Goal: Find specific page/section: Find specific page/section

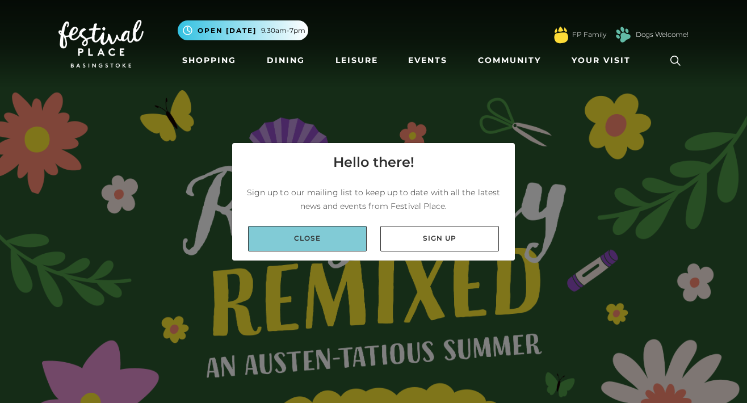
click at [347, 243] on link "Close" at bounding box center [307, 239] width 119 height 26
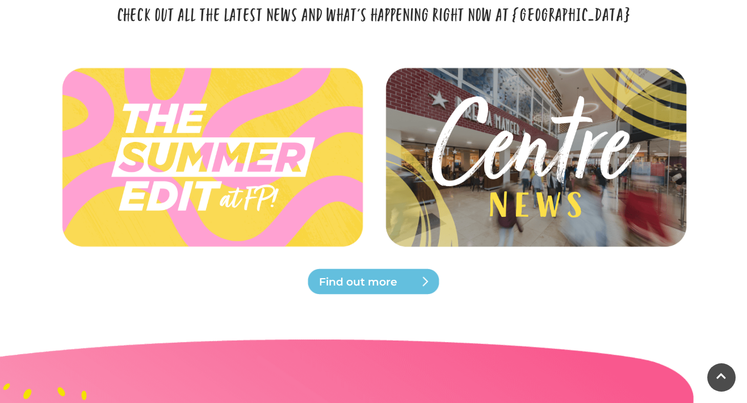
scroll to position [2714, 0]
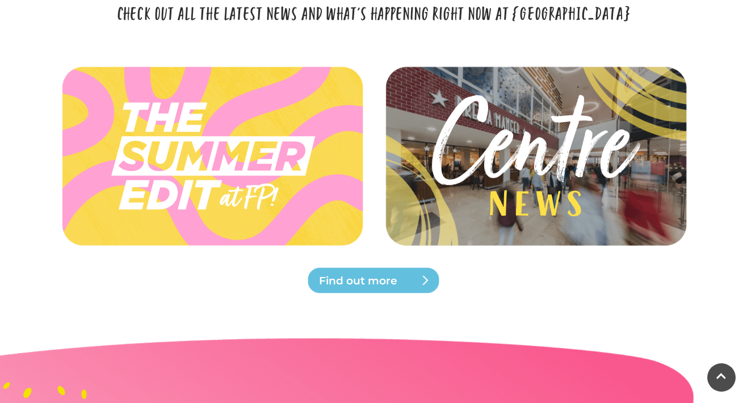
click at [355, 286] on span "Find out more" at bounding box center [387, 281] width 136 height 16
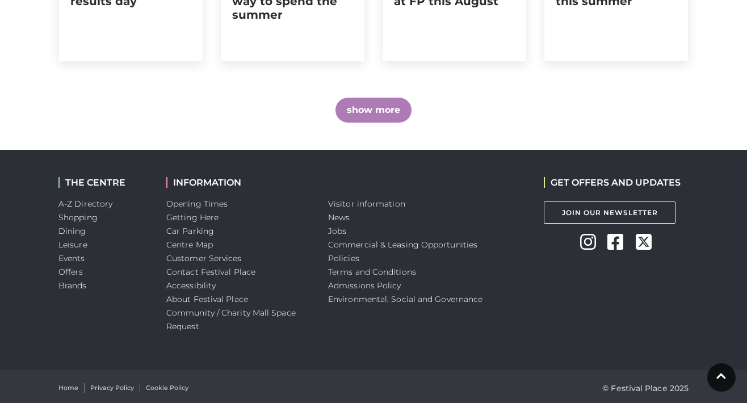
scroll to position [911, 0]
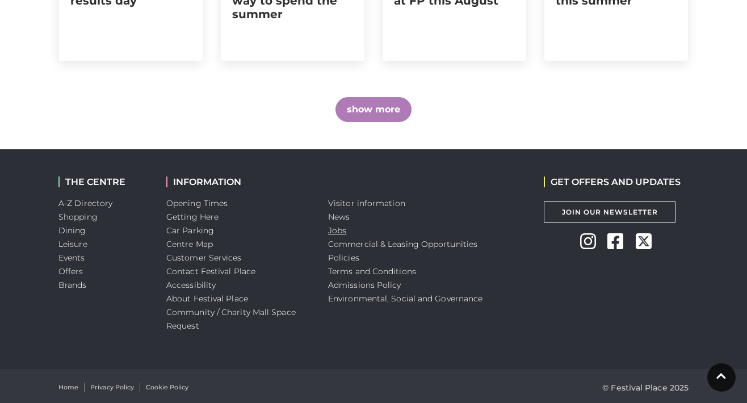
click at [336, 232] on link "Jobs" at bounding box center [337, 230] width 18 height 10
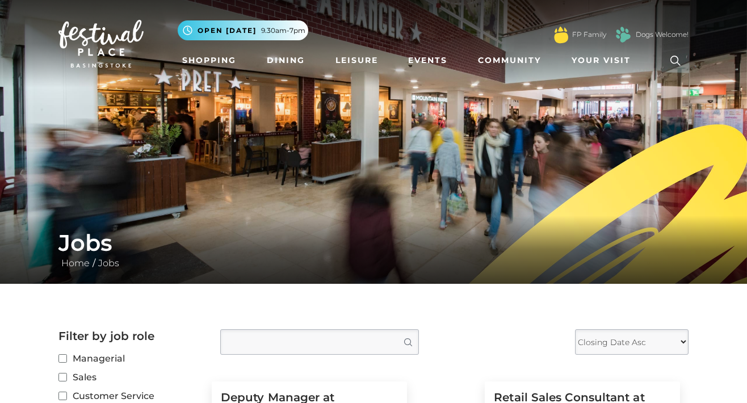
click at [113, 42] on img at bounding box center [100, 44] width 85 height 48
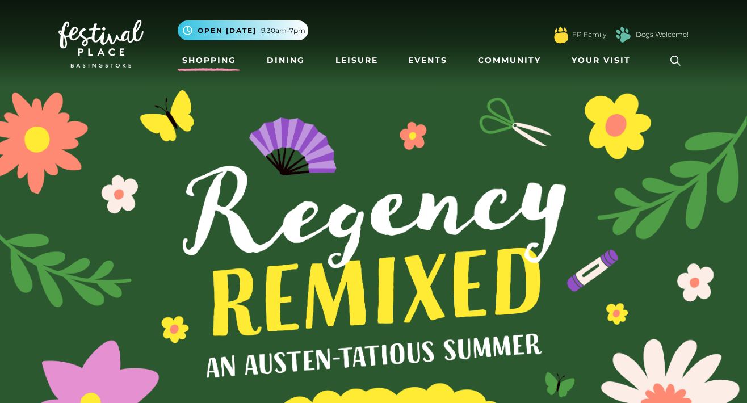
click at [206, 62] on link "Shopping" at bounding box center [209, 60] width 63 height 21
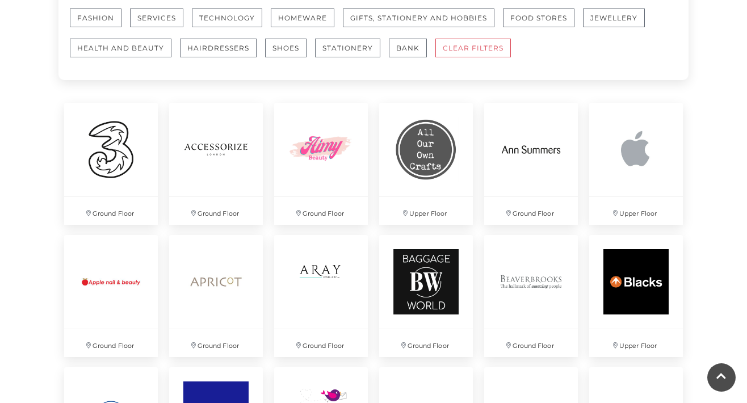
scroll to position [763, 0]
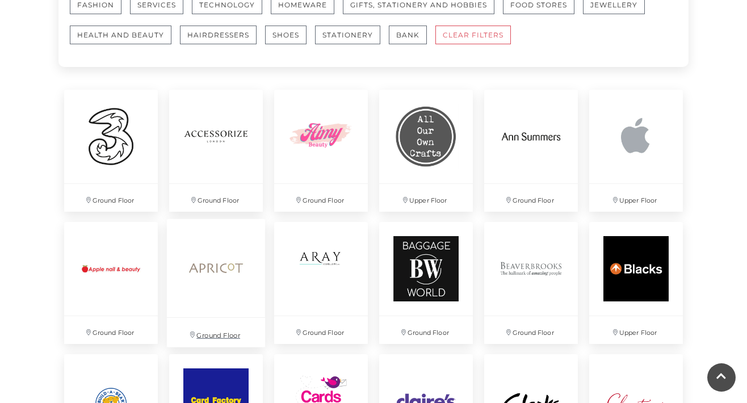
click at [217, 291] on img at bounding box center [216, 268] width 98 height 98
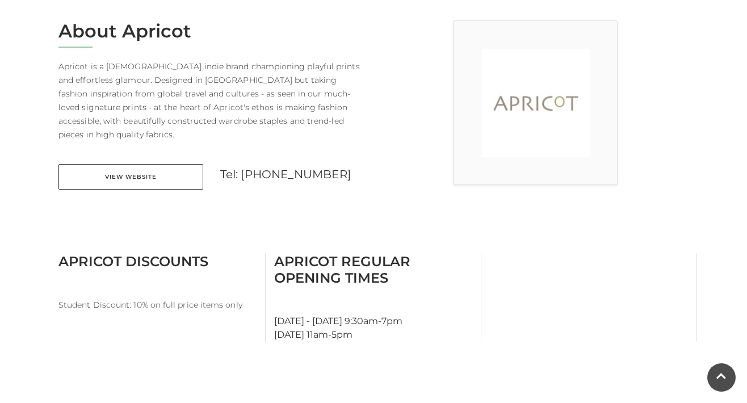
scroll to position [240, 0]
